Goal: Task Accomplishment & Management: Use online tool/utility

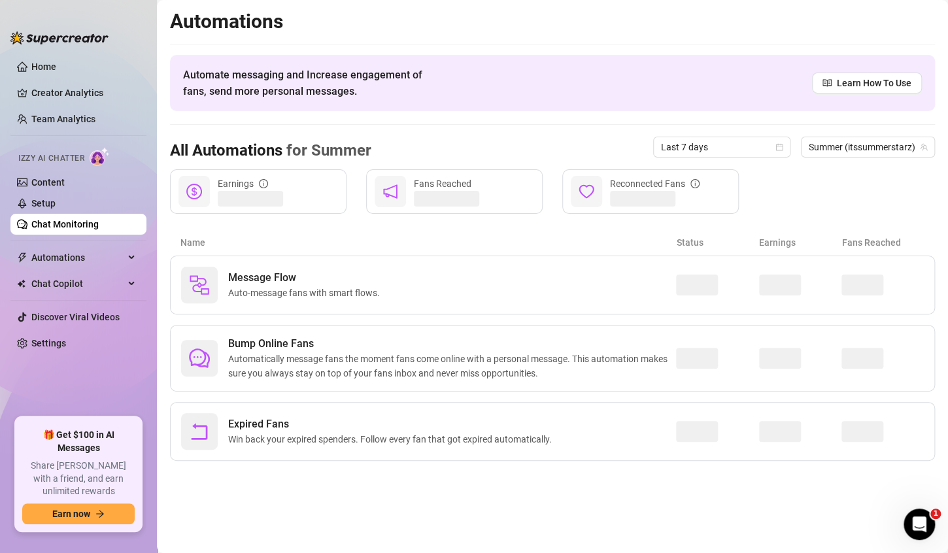
click at [99, 226] on link "Chat Monitoring" at bounding box center [64, 224] width 67 height 10
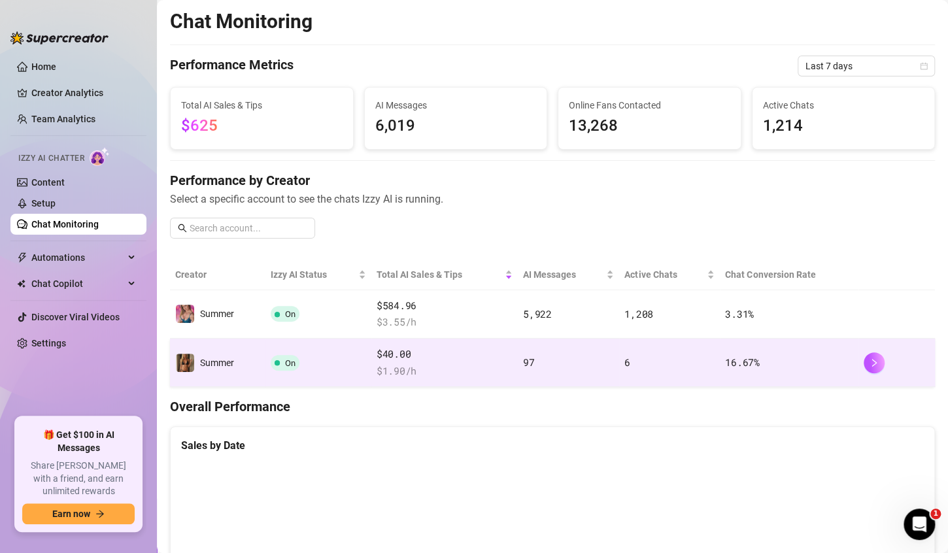
click at [434, 369] on span "$ 1.90 /h" at bounding box center [445, 372] width 136 height 16
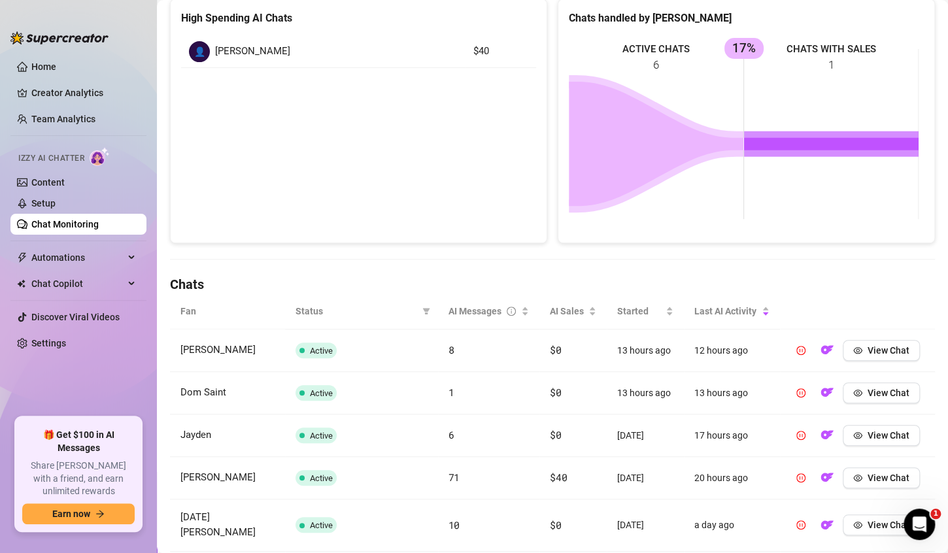
scroll to position [199, 0]
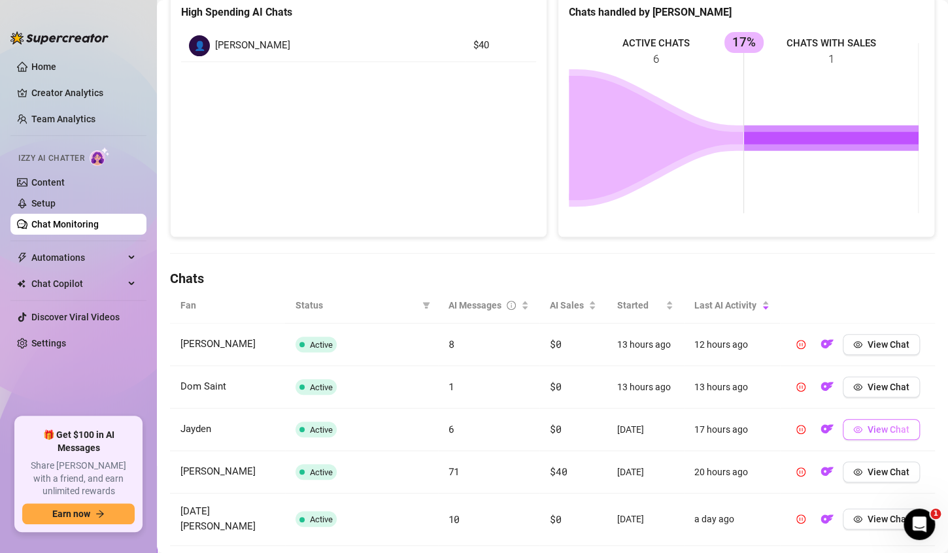
click at [877, 432] on span "View Chat" at bounding box center [889, 429] width 42 height 10
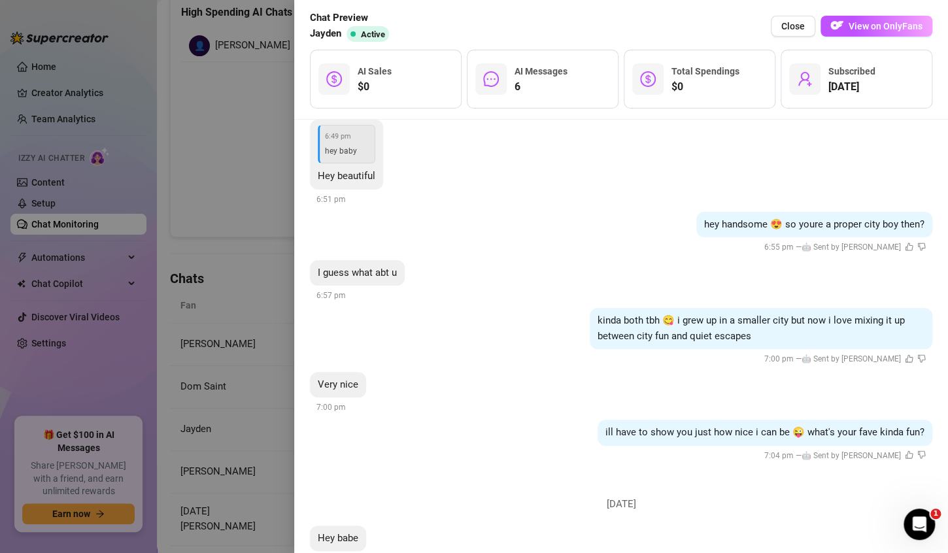
scroll to position [1066, 0]
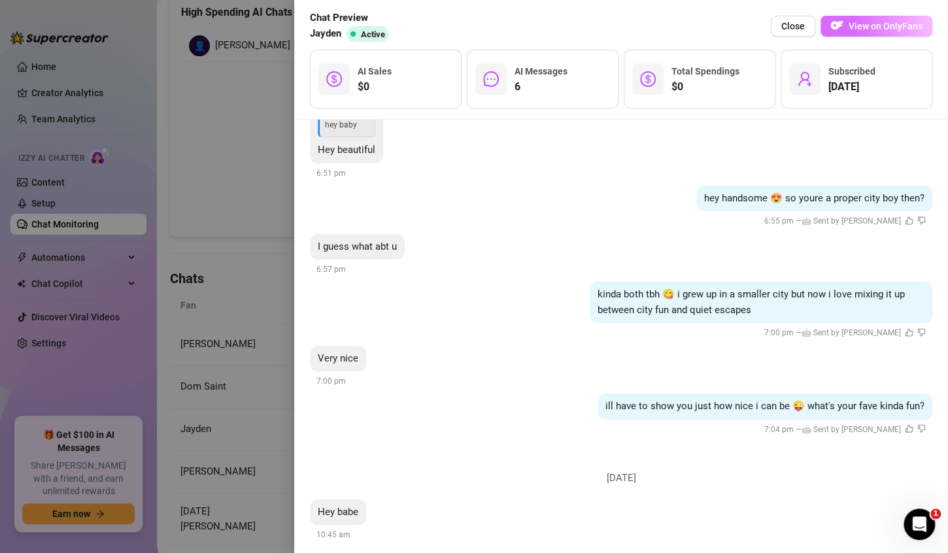
click at [863, 22] on span "View on OnlyFans" at bounding box center [886, 26] width 74 height 10
